Goal: Transaction & Acquisition: Purchase product/service

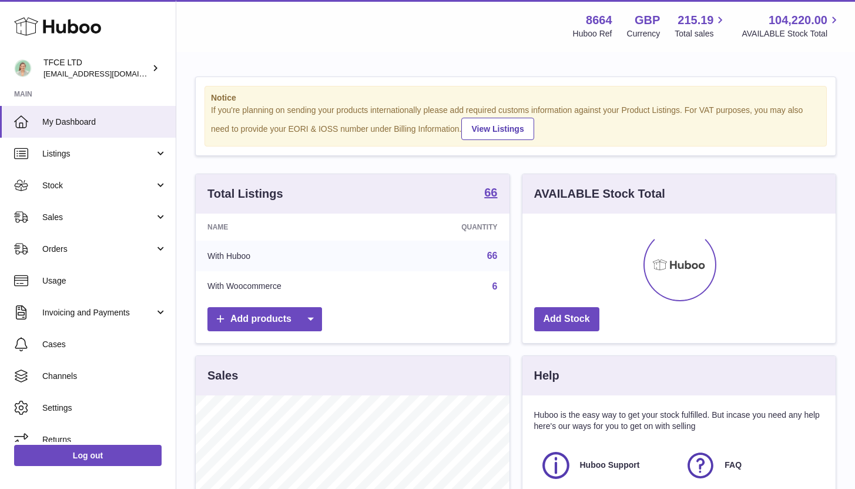
scroll to position [183, 313]
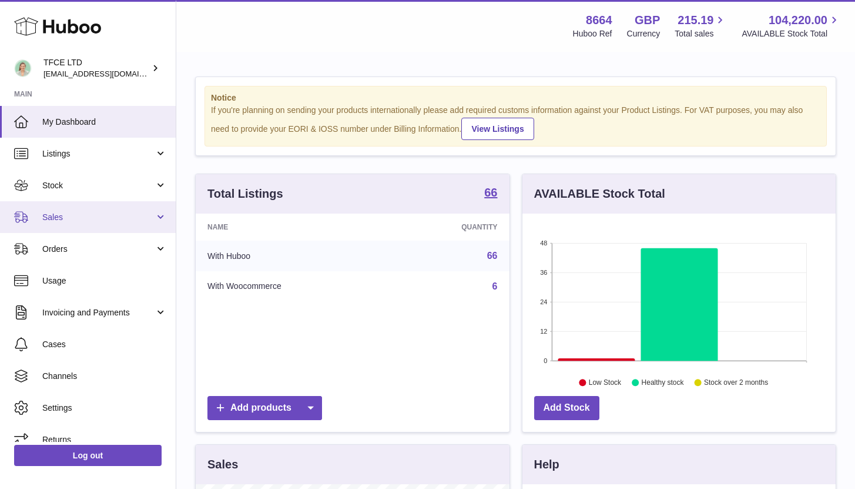
click at [126, 202] on link "Sales" at bounding box center [88, 217] width 176 height 32
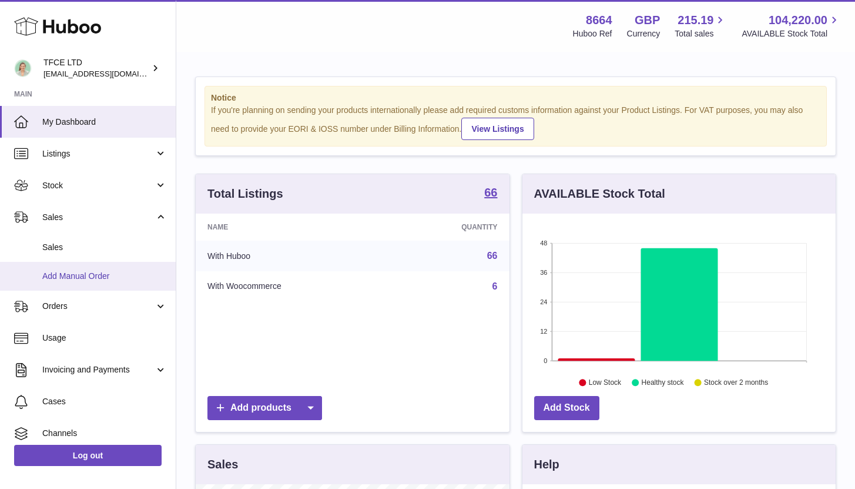
click at [129, 270] on span "Add Manual Order" at bounding box center [104, 275] width 125 height 11
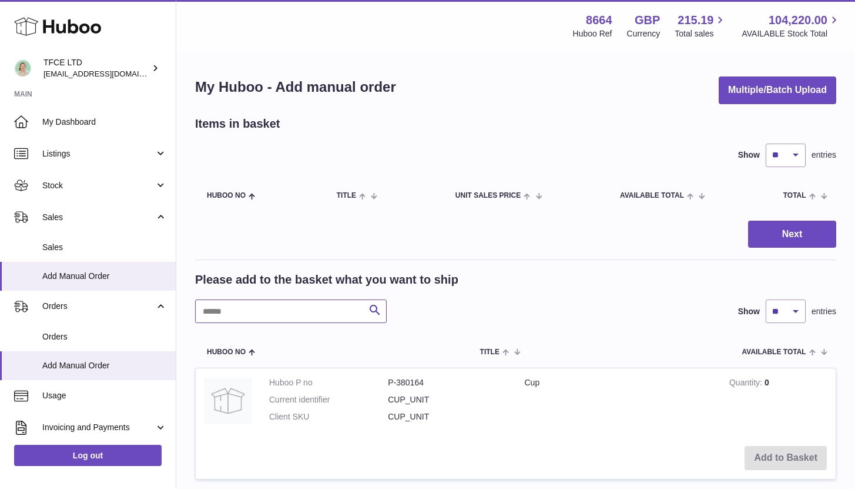
click at [286, 322] on input "text" at bounding box center [291, 311] width 192 height 24
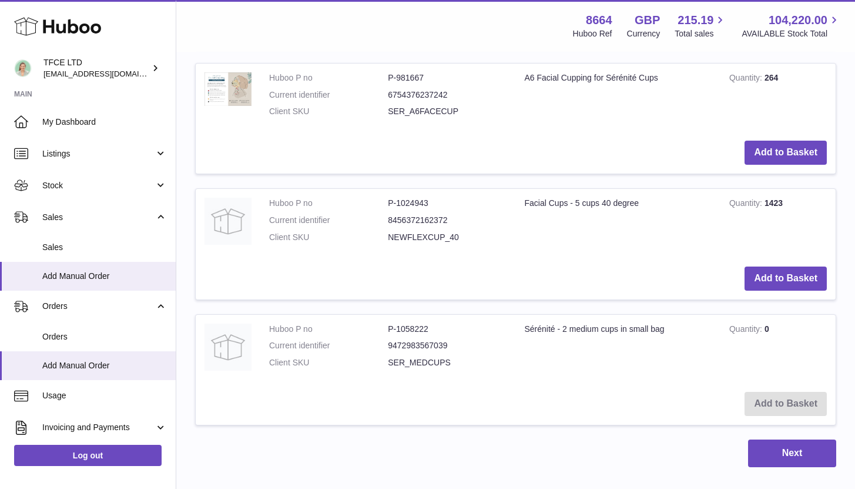
scroll to position [1021, 0]
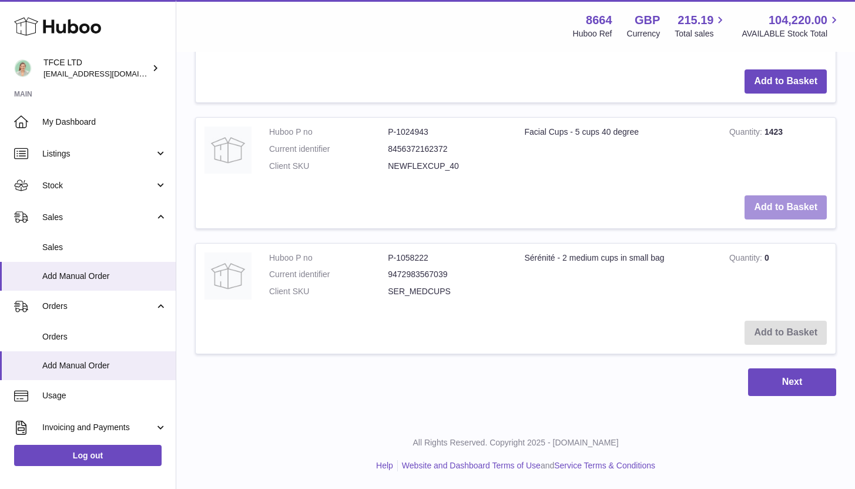
click at [751, 216] on button "Add to Basket" at bounding box center [786, 207] width 82 height 24
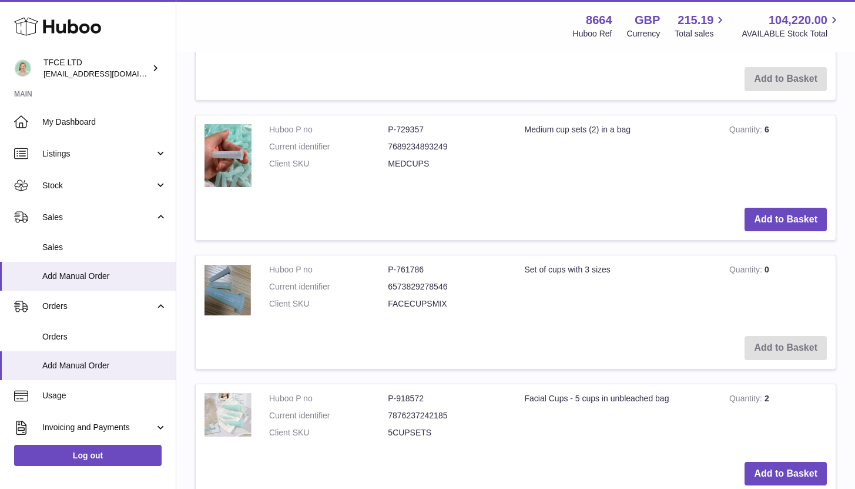
scroll to position [0, 0]
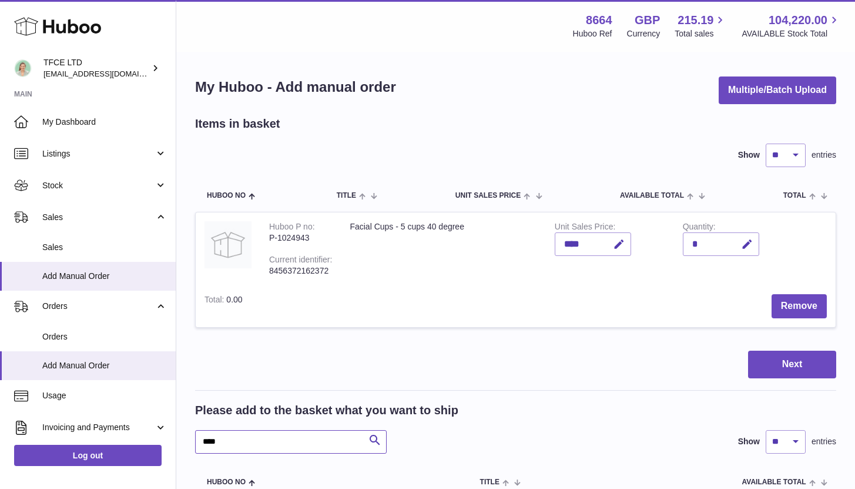
click at [252, 449] on input "****" at bounding box center [291, 442] width 192 height 24
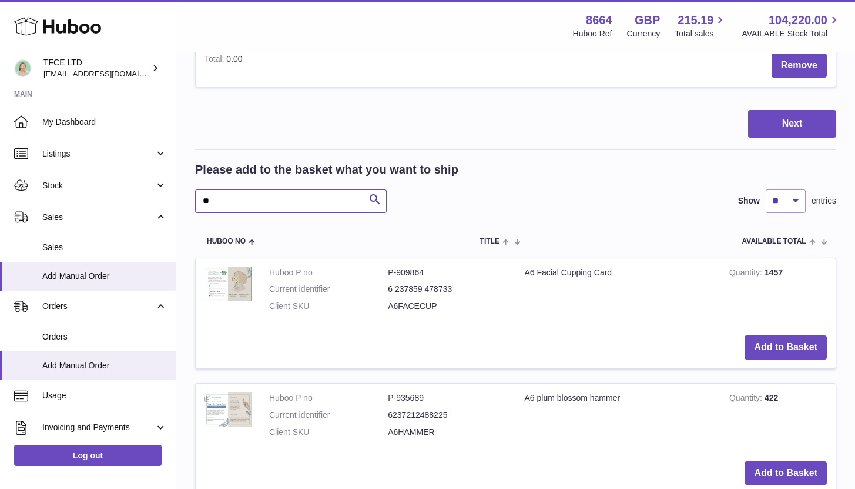
scroll to position [243, 0]
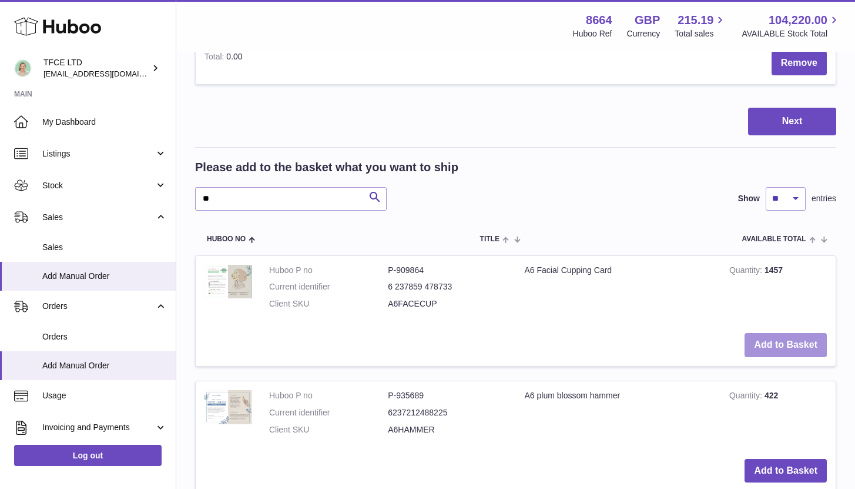
click at [783, 345] on button "Add to Basket" at bounding box center [786, 345] width 82 height 24
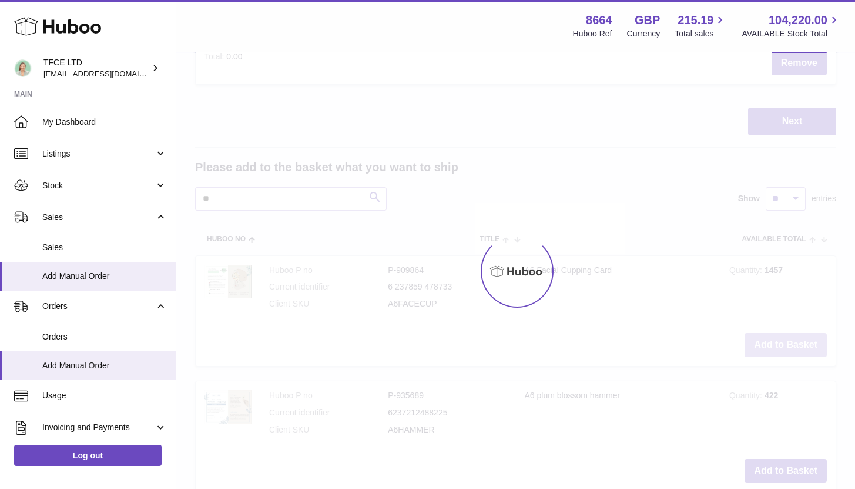
scroll to position [373, 0]
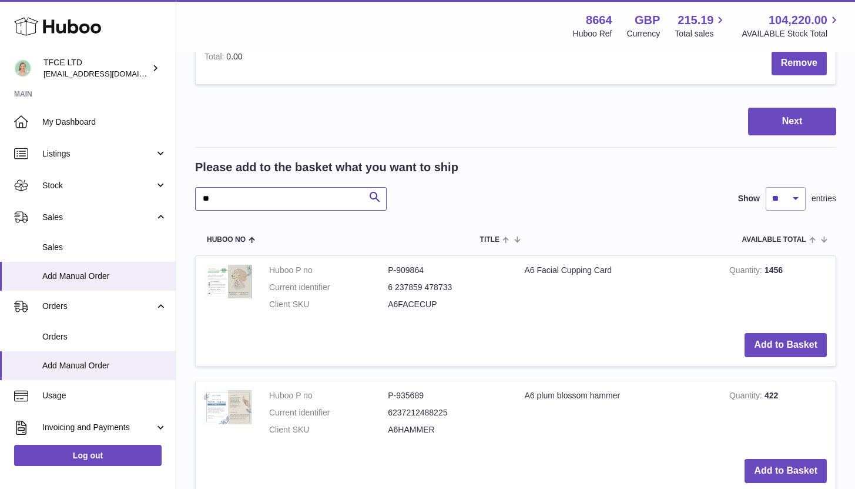
click at [249, 202] on input "**" at bounding box center [291, 199] width 192 height 24
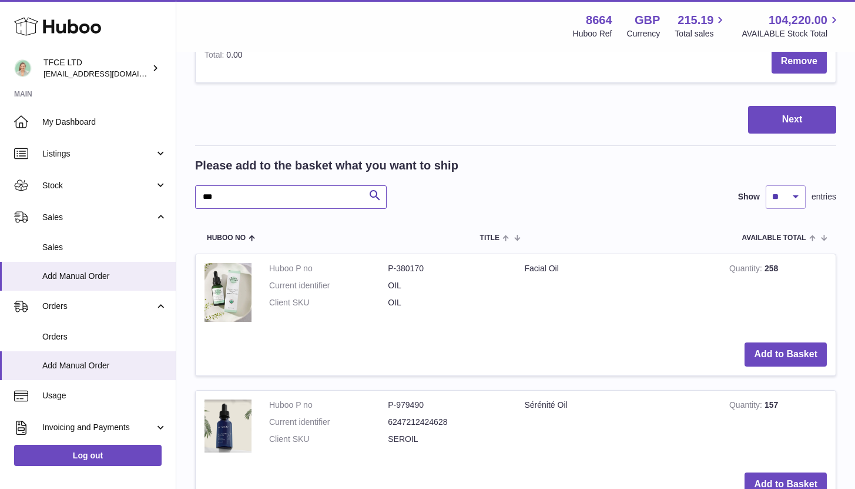
scroll to position [375, 0]
click at [767, 342] on button "Add to Basket" at bounding box center [786, 354] width 82 height 24
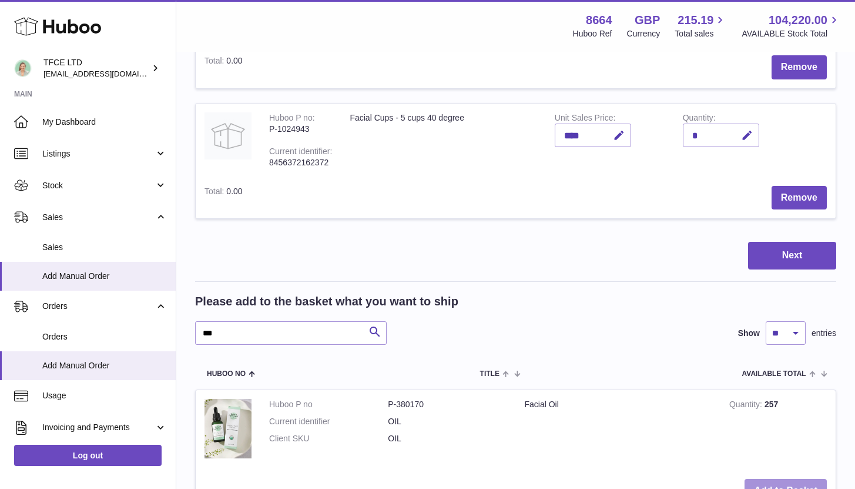
scroll to position [512, 0]
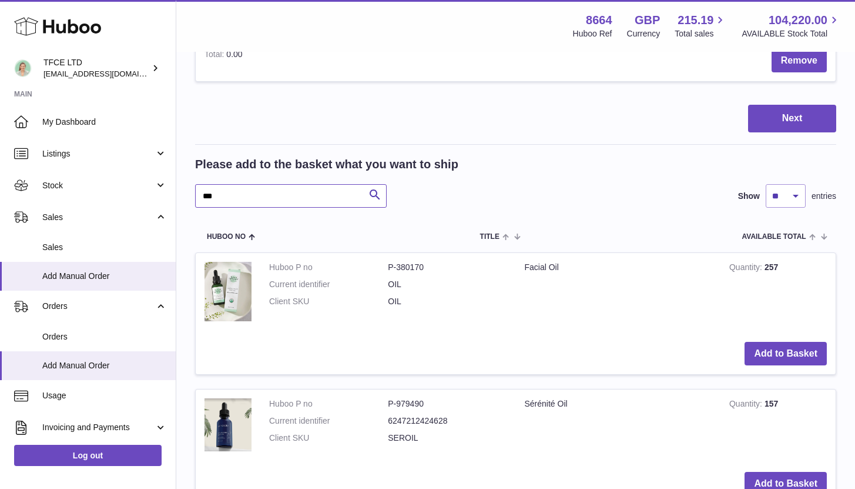
click at [281, 203] on input "***" at bounding box center [291, 196] width 192 height 24
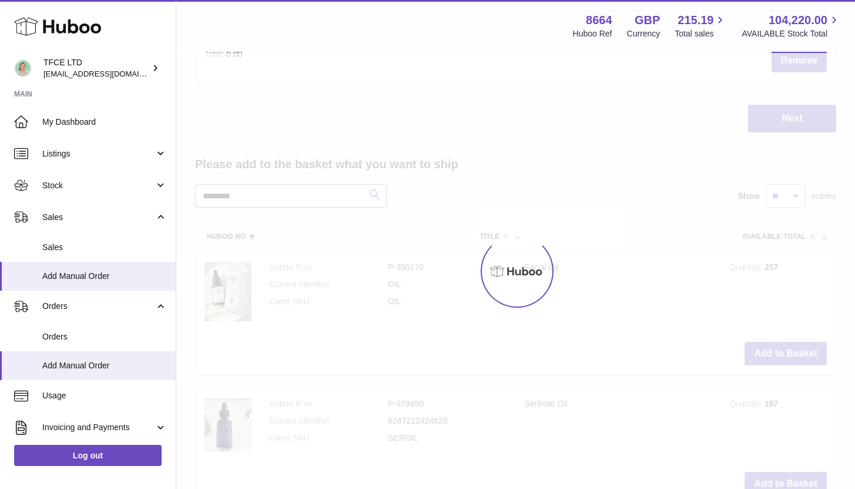
scroll to position [396, 0]
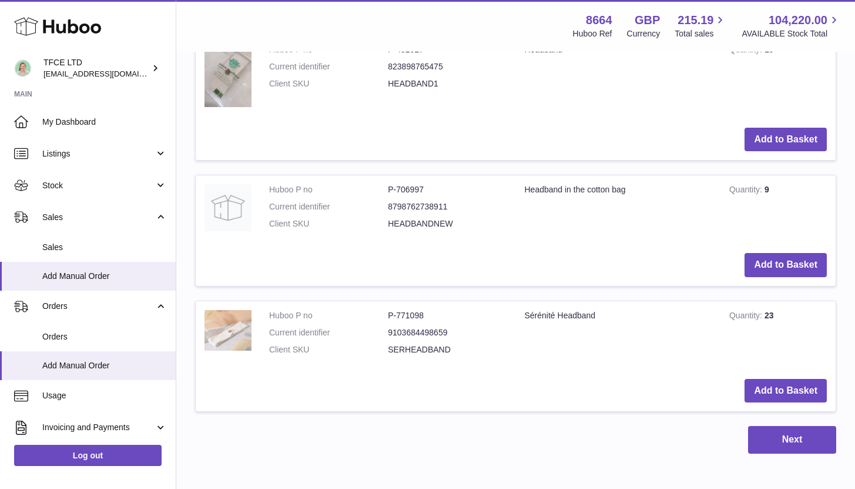
scroll to position [730, 0]
click at [772, 378] on button "Add to Basket" at bounding box center [786, 390] width 82 height 24
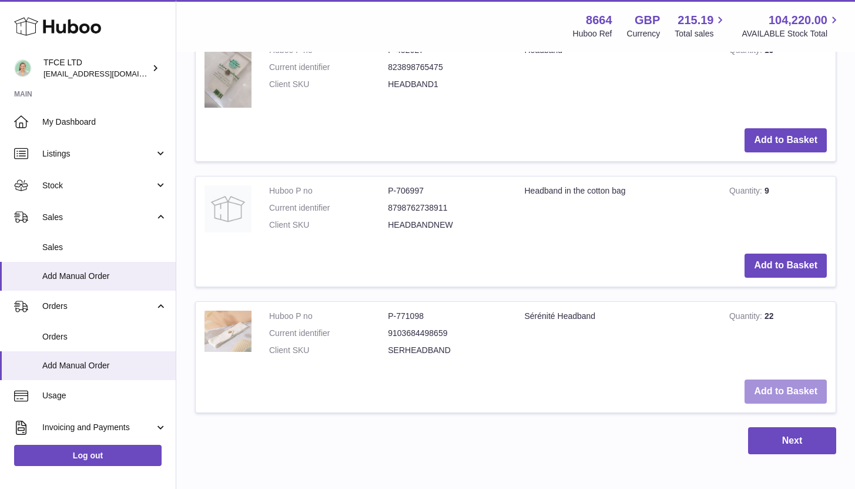
scroll to position [603, 0]
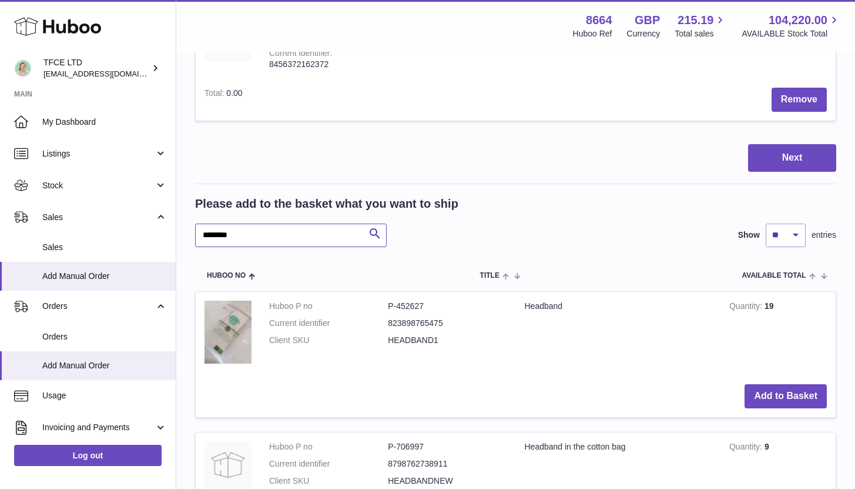
click at [241, 229] on input "********" at bounding box center [291, 235] width 192 height 24
type input "****"
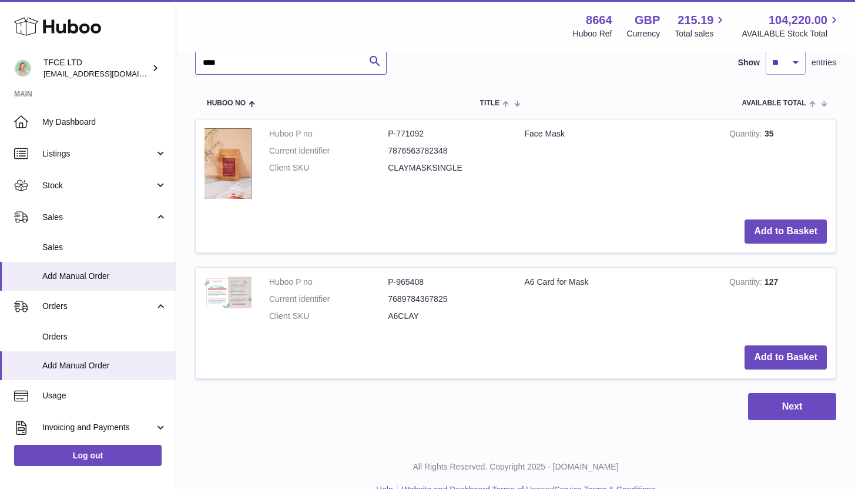
scroll to position [792, 0]
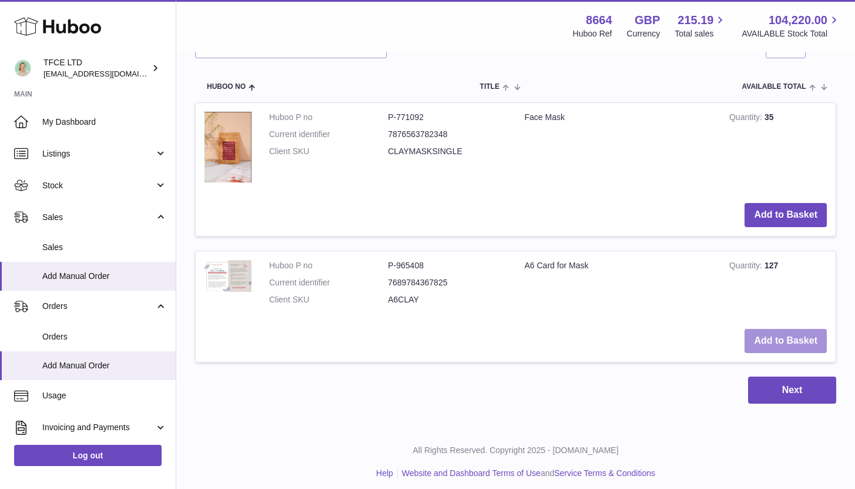
click at [775, 333] on button "Add to Basket" at bounding box center [786, 341] width 82 height 24
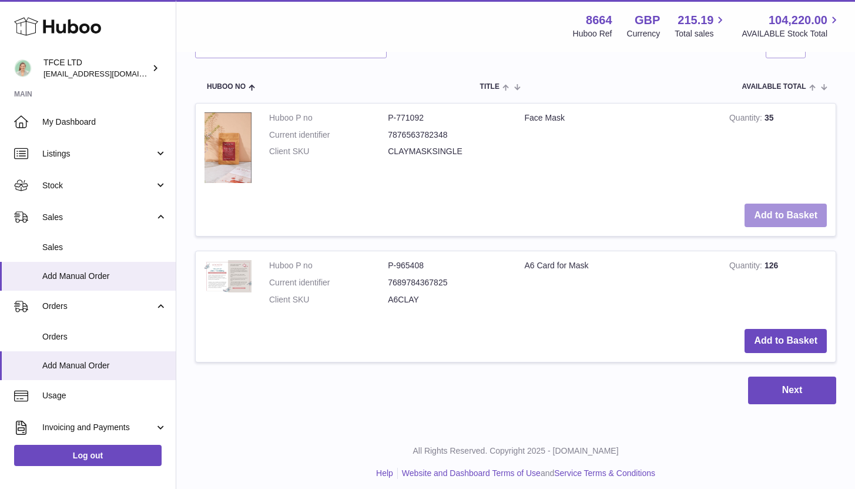
click at [757, 223] on button "Add to Basket" at bounding box center [786, 215] width 82 height 24
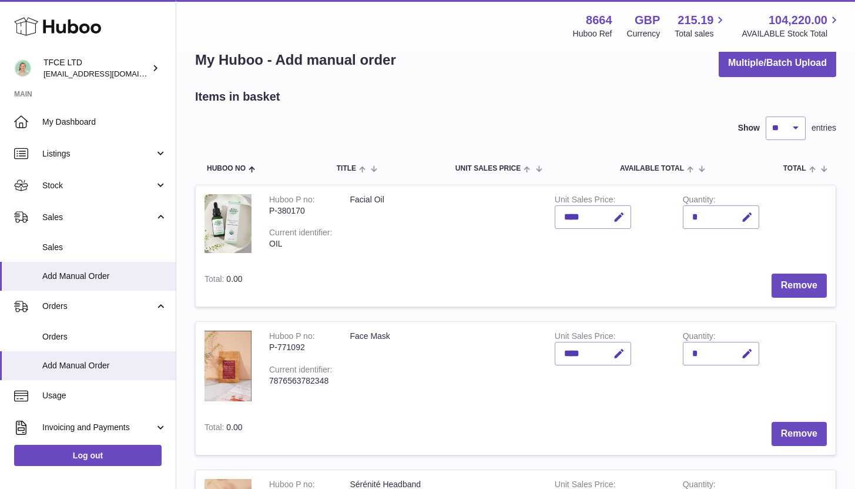
scroll to position [0, 0]
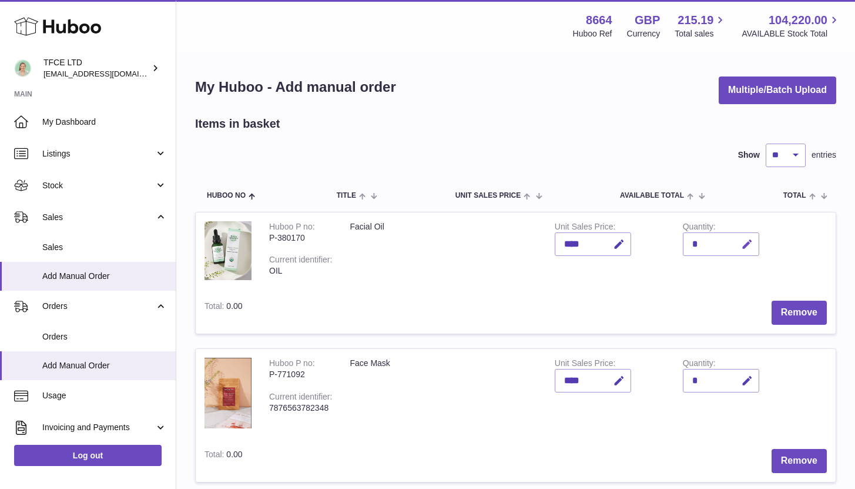
click at [755, 247] on button "button" at bounding box center [746, 244] width 28 height 24
type input "**"
click at [752, 236] on button "submit" at bounding box center [746, 244] width 22 height 19
click at [615, 246] on icon "button" at bounding box center [619, 244] width 12 height 12
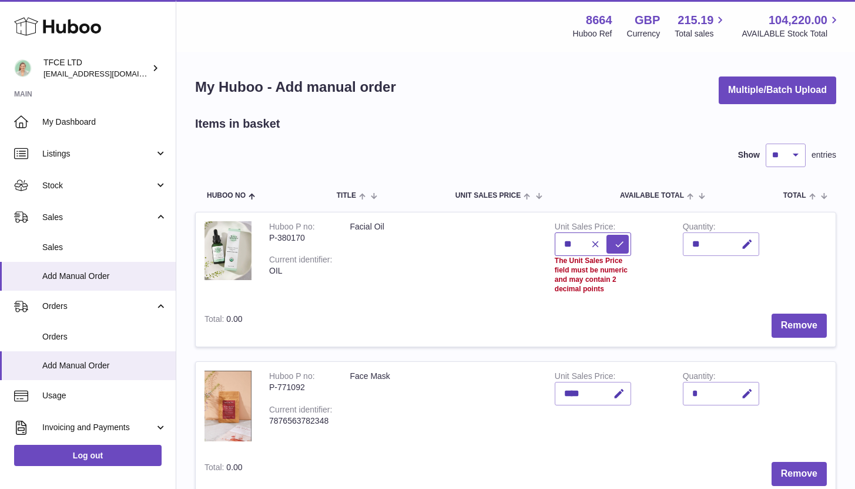
type input "*"
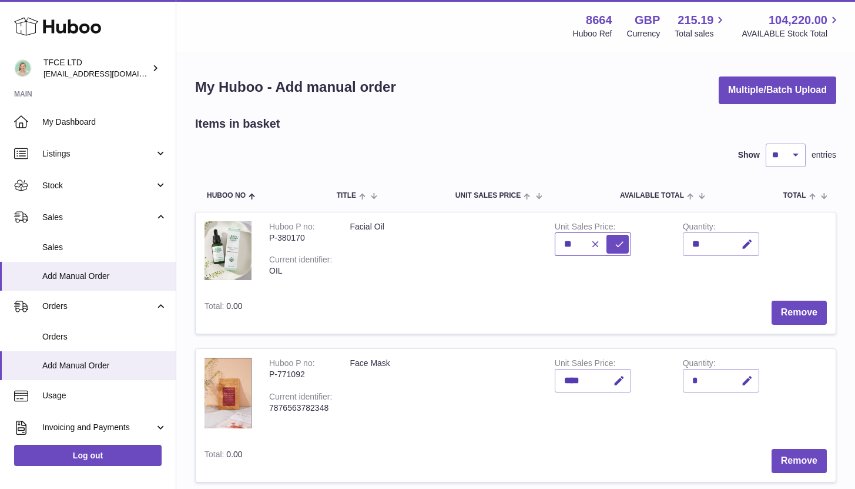
type input "*"
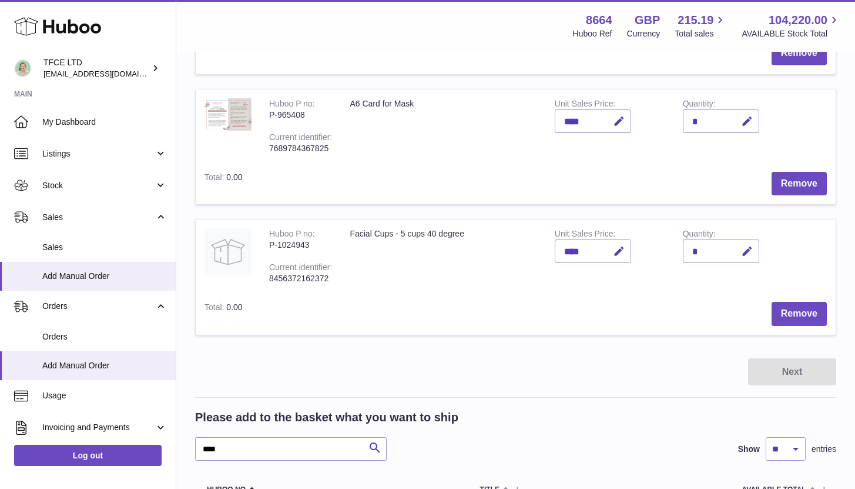
scroll to position [707, 0]
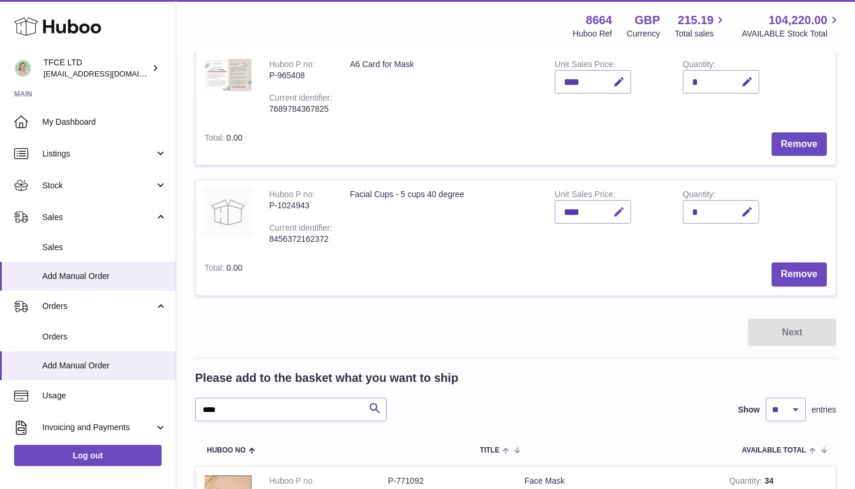
click at [613, 213] on icon "button" at bounding box center [619, 212] width 12 height 12
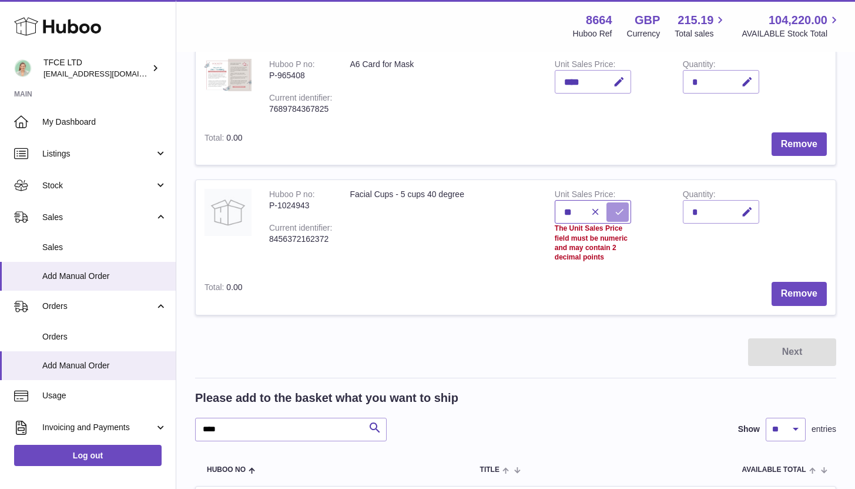
type input "*"
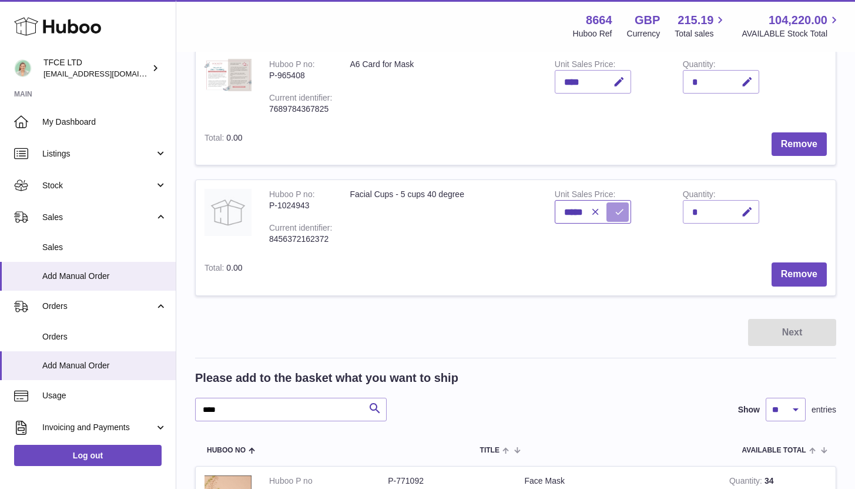
type input "*****"
click at [617, 216] on icon "submit" at bounding box center [619, 211] width 11 height 11
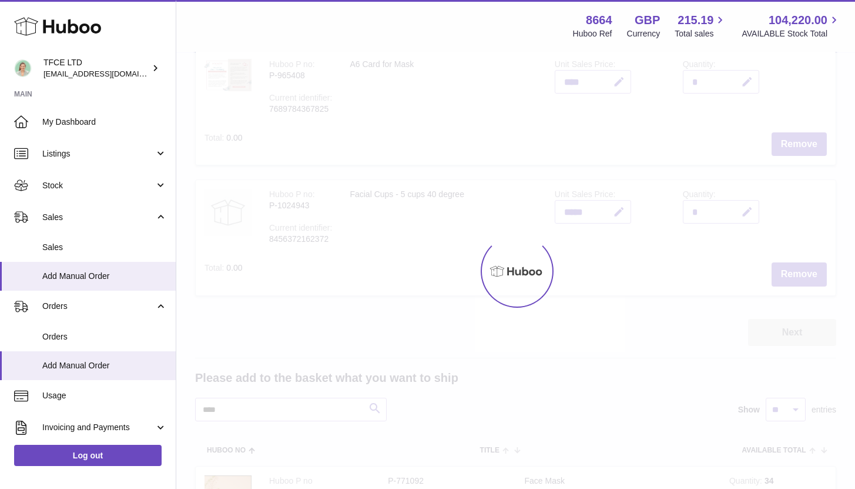
type input "****"
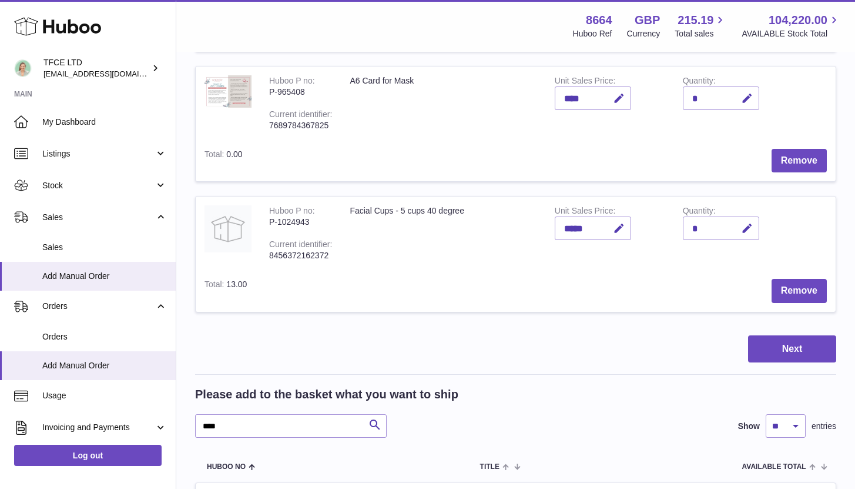
scroll to position [620, 0]
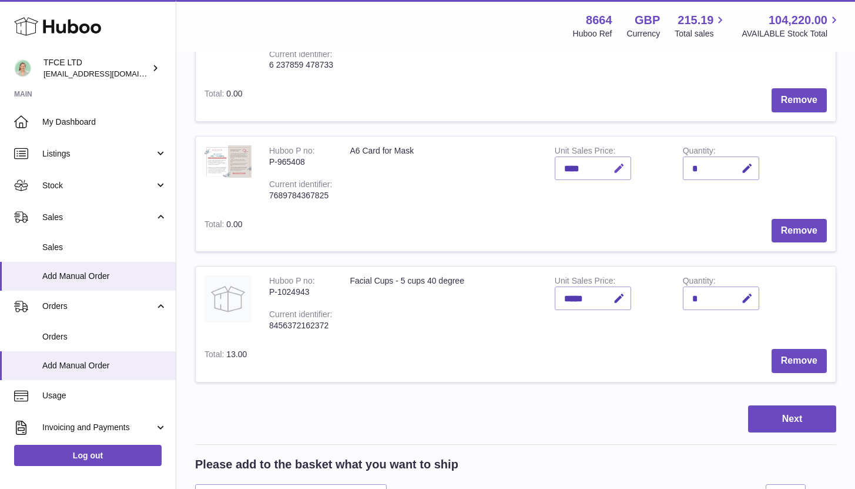
click at [621, 163] on icon "button" at bounding box center [619, 168] width 12 height 12
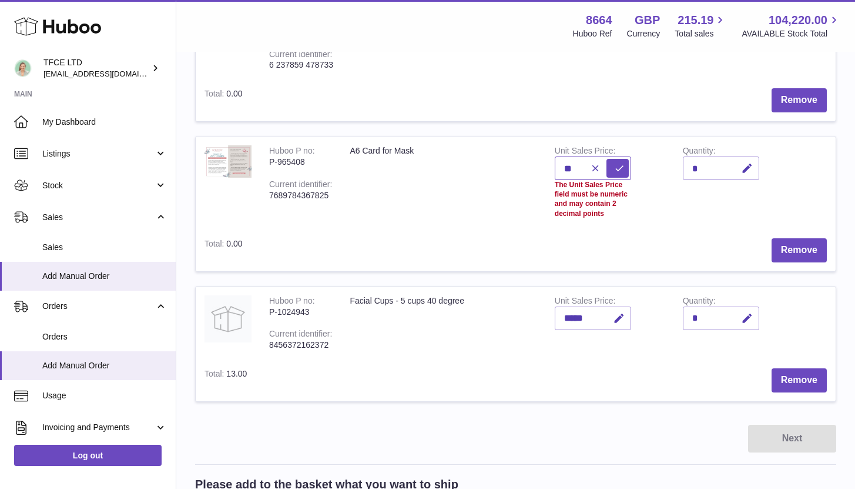
type input "*"
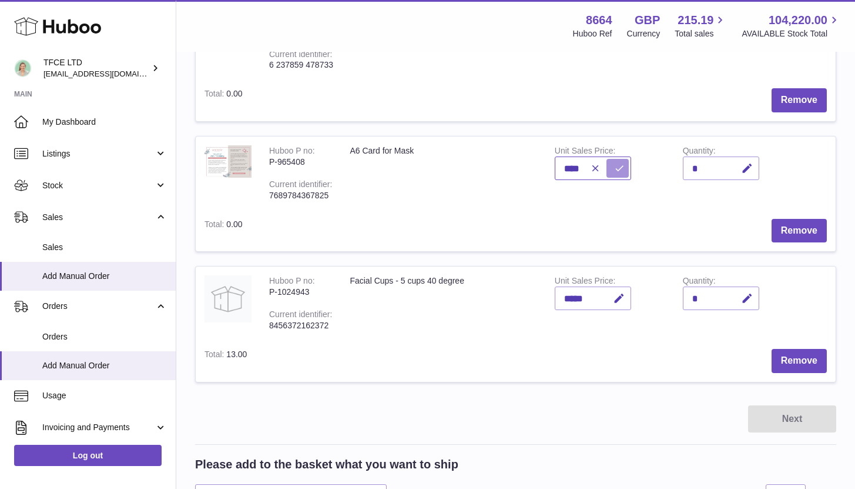
type input "****"
click at [619, 166] on icon "submit" at bounding box center [619, 168] width 11 height 11
click at [748, 300] on icon "button" at bounding box center [747, 298] width 12 height 12
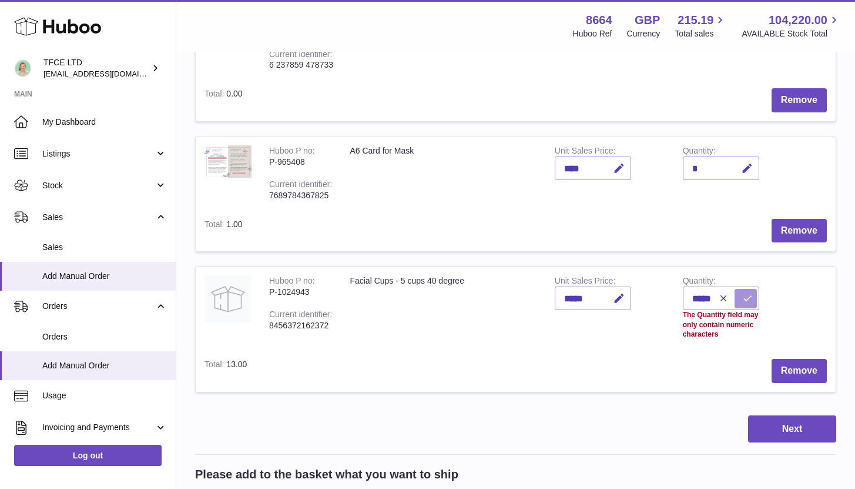
click at [747, 300] on icon "submit" at bounding box center [748, 298] width 11 height 11
click at [743, 301] on icon "submit" at bounding box center [748, 298] width 11 height 11
click at [747, 295] on icon "submit" at bounding box center [748, 298] width 11 height 11
click at [721, 295] on icon "button" at bounding box center [723, 298] width 11 height 11
type input "*"
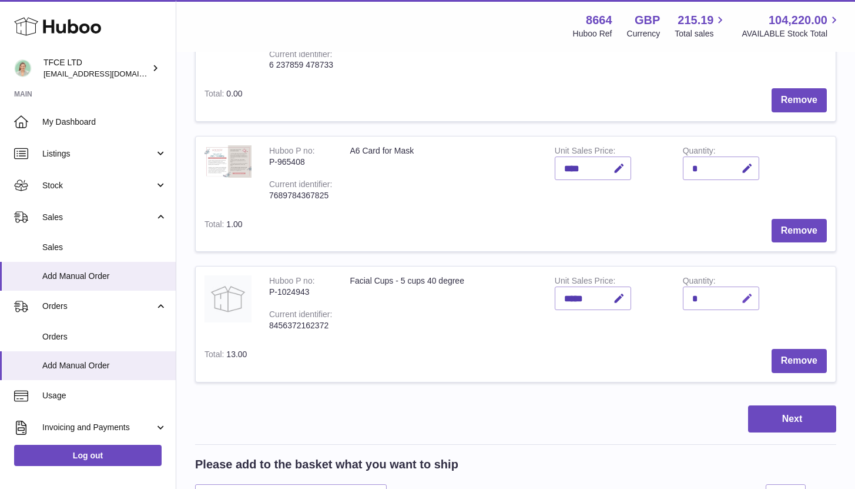
click at [750, 293] on icon "button" at bounding box center [747, 298] width 12 height 12
type input "**"
click at [748, 291] on button "submit" at bounding box center [746, 298] width 22 height 19
click at [749, 171] on icon "button" at bounding box center [747, 168] width 12 height 12
click at [747, 171] on icon "submit" at bounding box center [748, 168] width 11 height 11
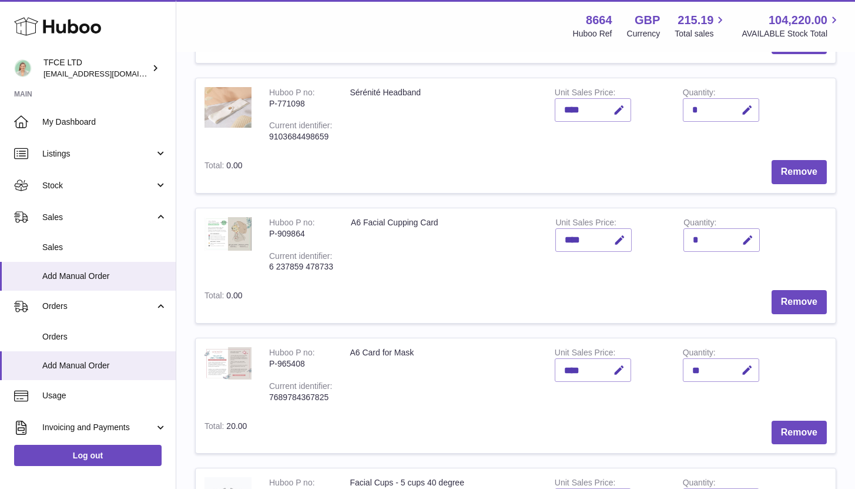
scroll to position [412, 0]
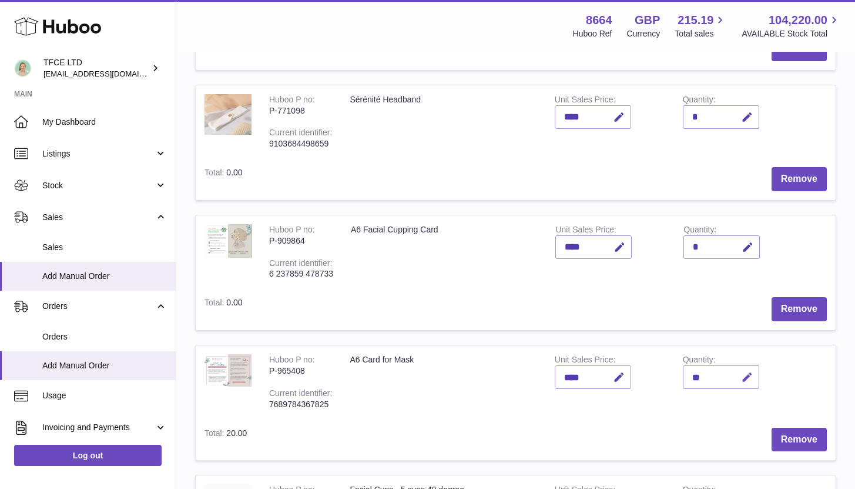
click at [747, 376] on icon "button" at bounding box center [747, 377] width 12 height 12
type input "*"
click at [741, 374] on button "submit" at bounding box center [746, 376] width 22 height 19
click at [625, 245] on icon "button" at bounding box center [620, 247] width 12 height 12
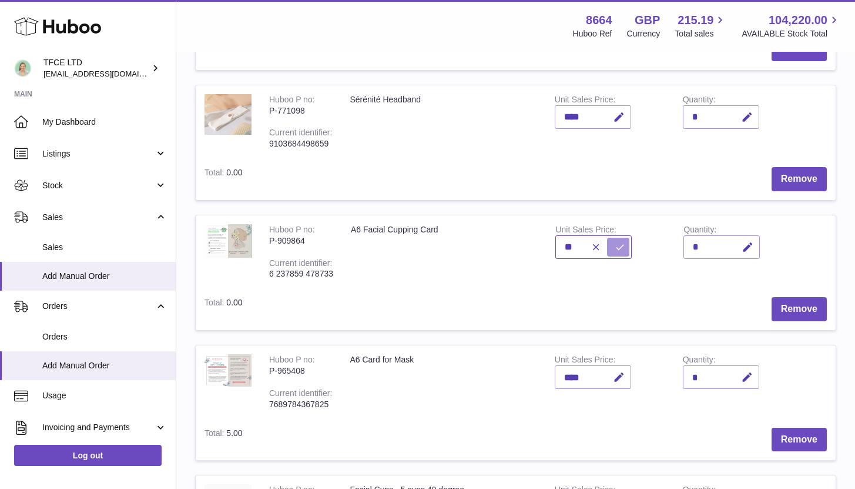
type input "*"
type input "****"
click at [614, 245] on button "submit" at bounding box center [618, 247] width 22 height 19
click at [748, 248] on icon "button" at bounding box center [748, 247] width 12 height 12
type input "**"
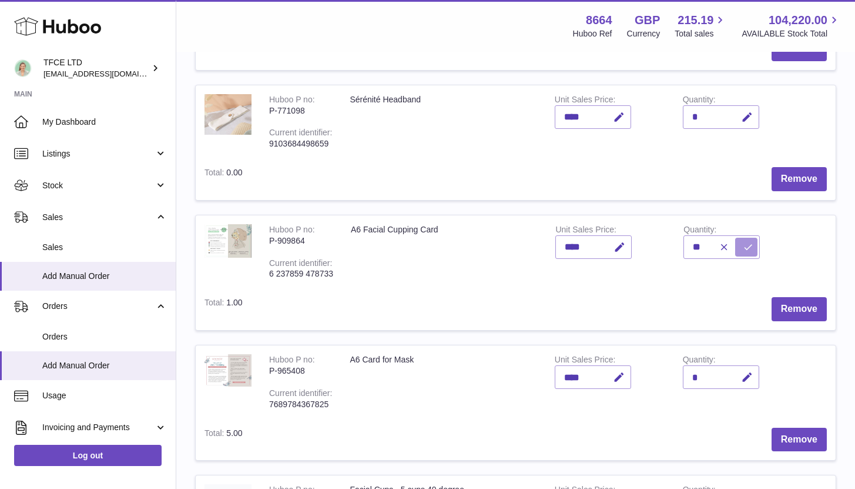
click at [756, 246] on button "submit" at bounding box center [747, 247] width 22 height 19
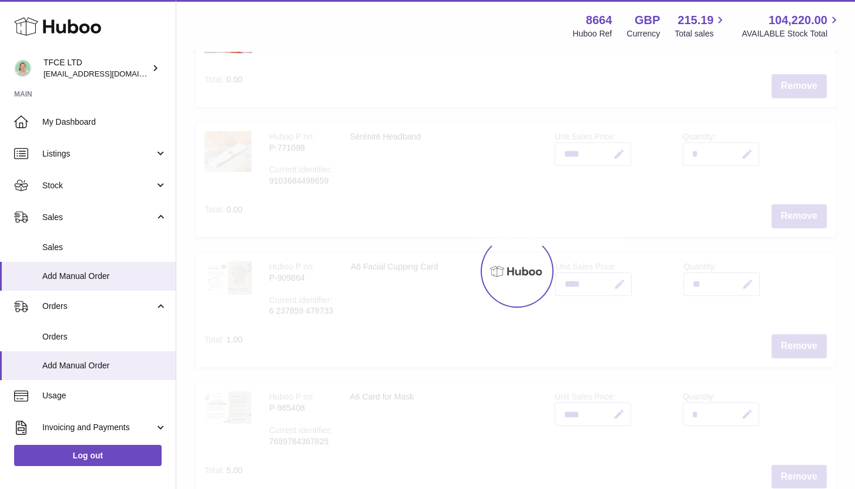
scroll to position [229, 0]
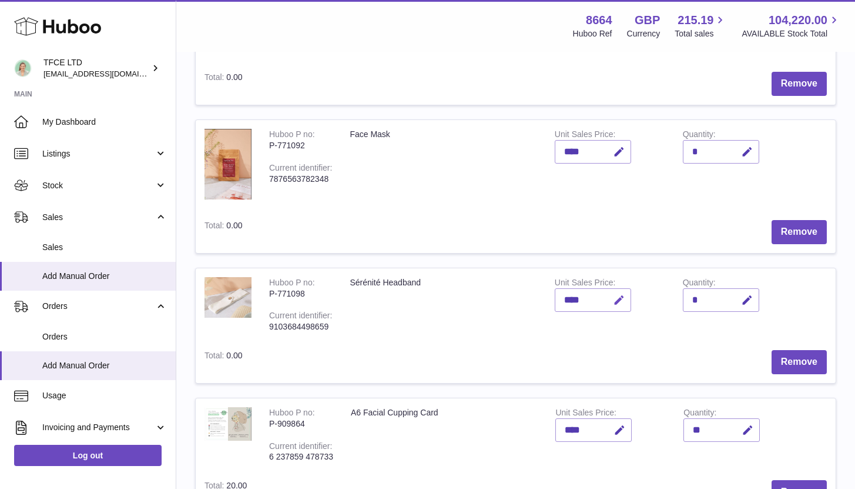
click at [619, 298] on icon "button" at bounding box center [619, 300] width 12 height 12
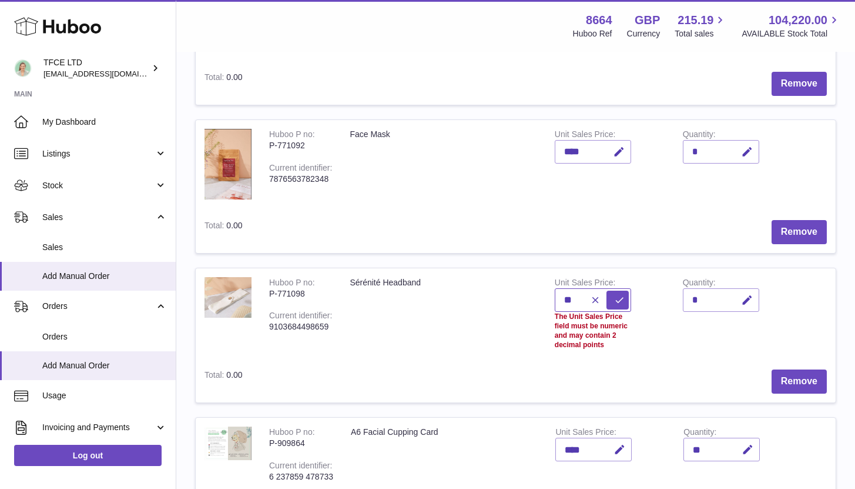
type input "*"
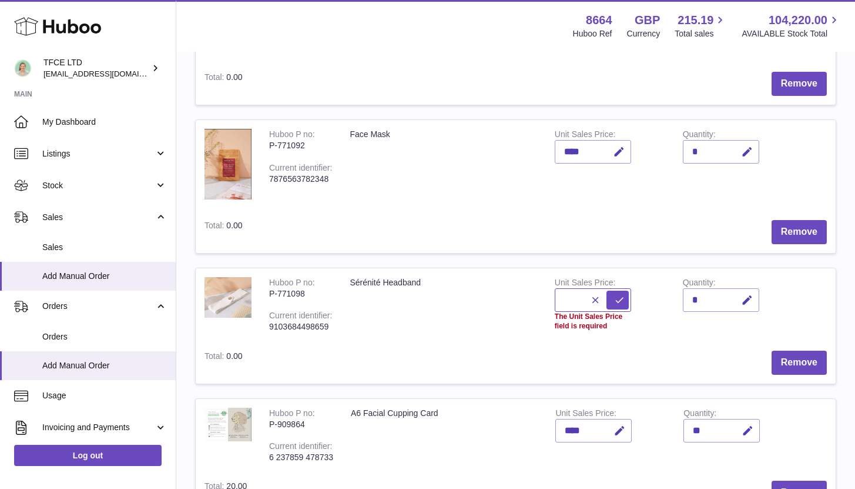
type input "*"
type input "*****"
click at [611, 292] on button "submit" at bounding box center [618, 299] width 22 height 19
click at [748, 300] on icon "button" at bounding box center [747, 300] width 12 height 12
type input "*"
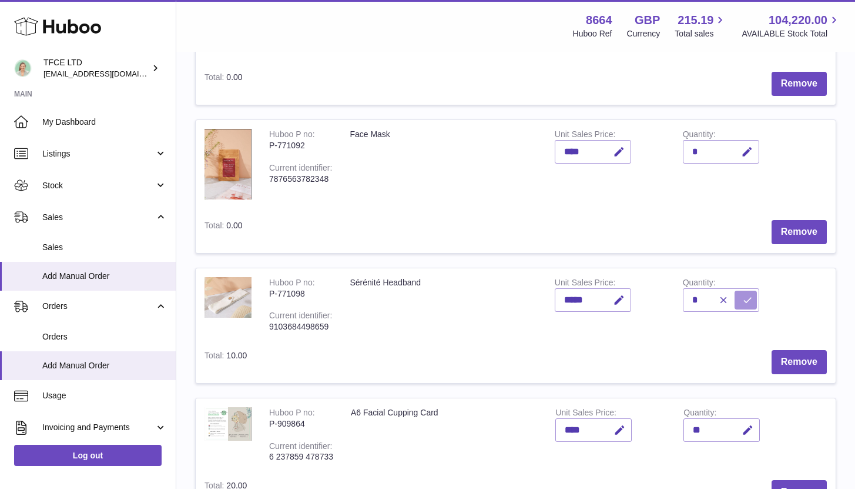
click at [744, 297] on icon "submit" at bounding box center [748, 300] width 11 height 11
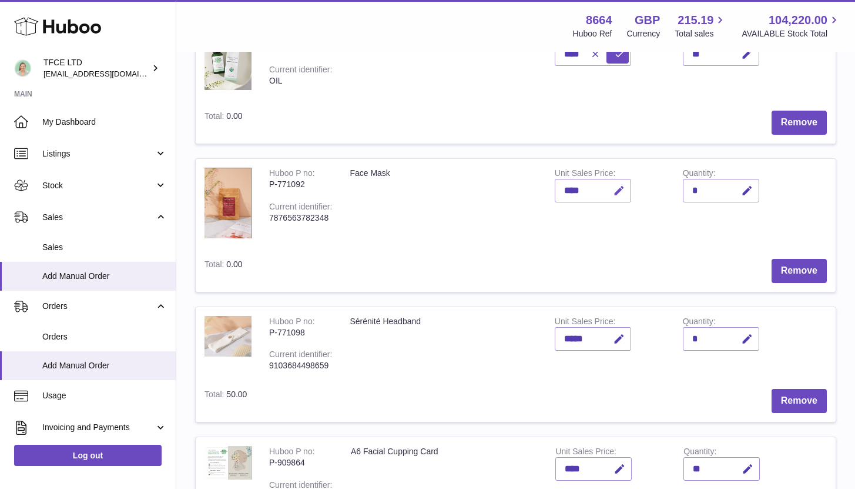
scroll to position [189, 0]
click at [625, 188] on icon "button" at bounding box center [619, 192] width 12 height 12
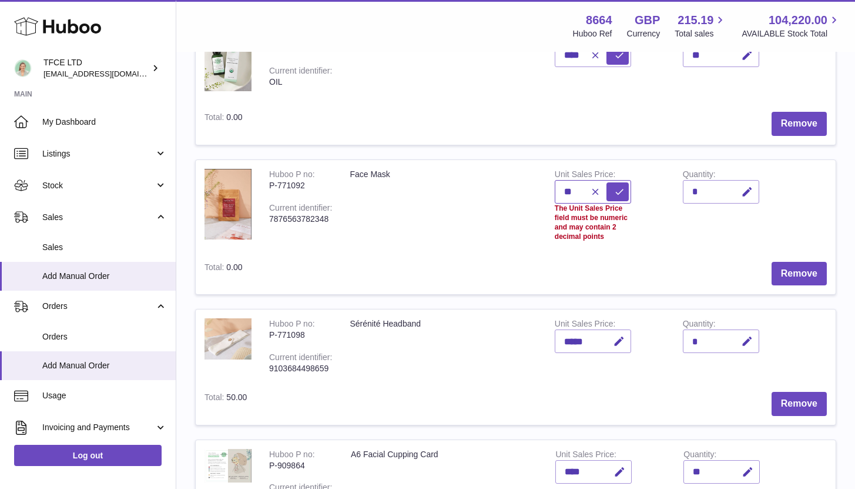
type input "*"
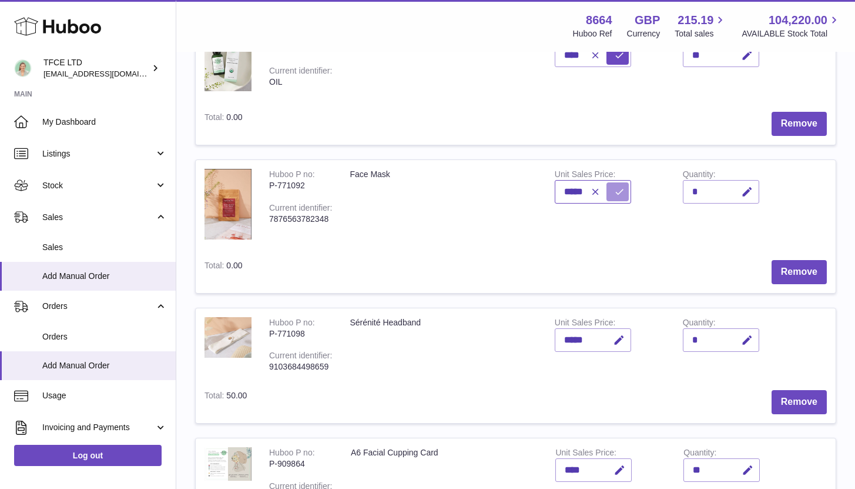
type input "*****"
click at [623, 195] on icon "submit" at bounding box center [619, 191] width 11 height 11
click at [756, 193] on button "button" at bounding box center [746, 192] width 28 height 24
type input "*"
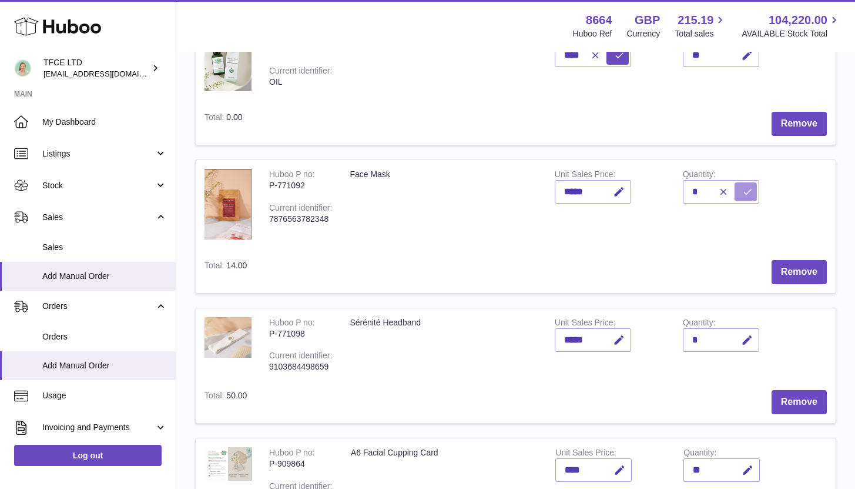
click at [746, 193] on icon "submit" at bounding box center [748, 191] width 11 height 11
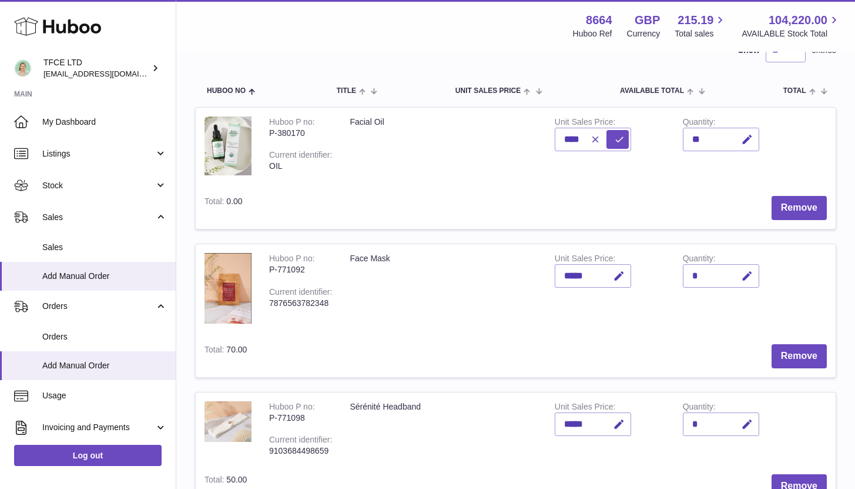
scroll to position [65, 0]
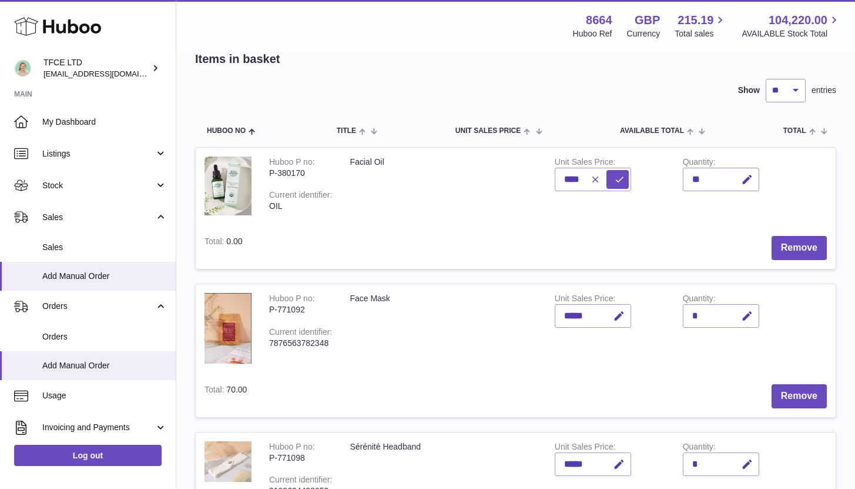
click at [594, 178] on icon "button" at bounding box center [595, 179] width 11 height 11
click at [622, 178] on icon "button" at bounding box center [619, 179] width 12 height 12
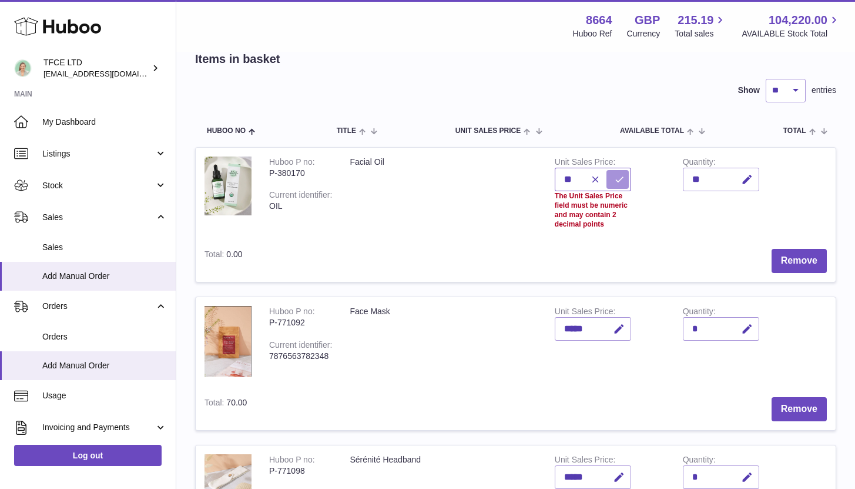
type input "*"
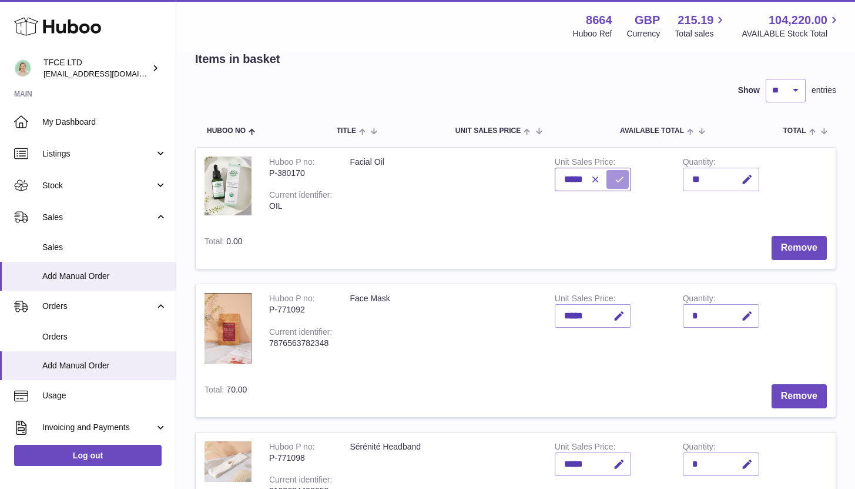
type input "*****"
click at [615, 176] on icon "submit" at bounding box center [619, 179] width 11 height 11
click at [754, 179] on button "button" at bounding box center [746, 180] width 28 height 24
click at [746, 178] on icon "submit" at bounding box center [748, 179] width 11 height 11
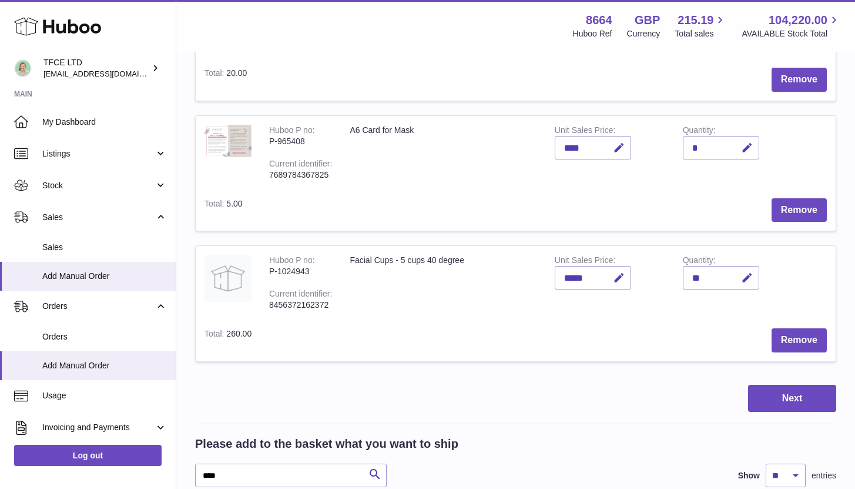
scroll to position [642, 0]
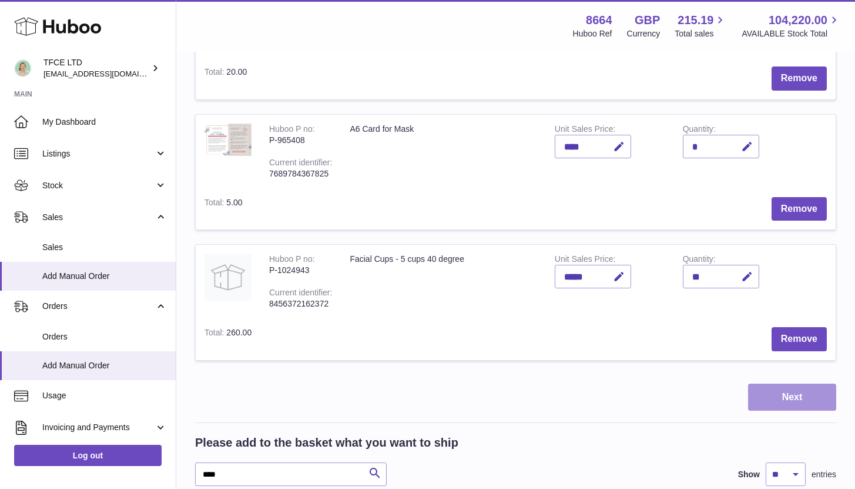
click at [770, 389] on button "Next" at bounding box center [792, 397] width 88 height 28
